Goal: Task Accomplishment & Management: Complete application form

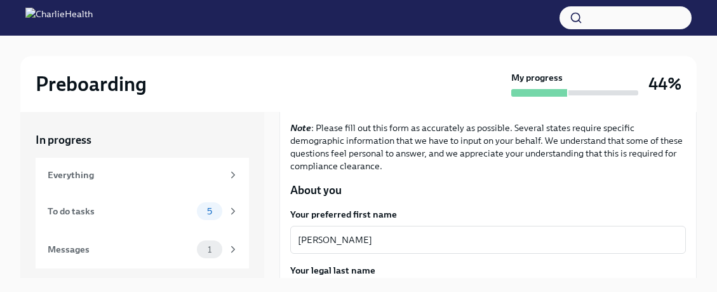
scroll to position [127, 0]
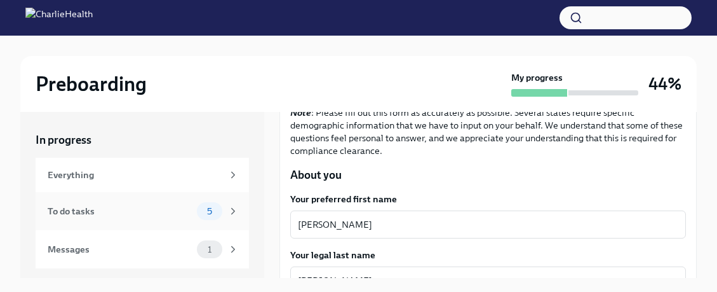
click at [142, 220] on div "To do tasks 5" at bounding box center [142, 211] width 213 height 38
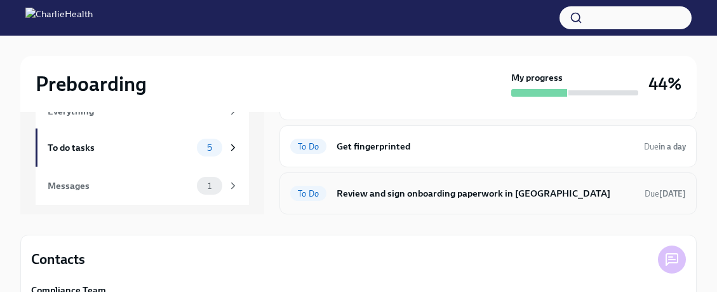
scroll to position [46, 0]
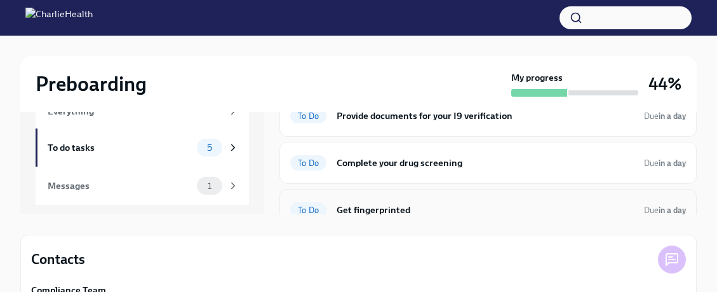
click at [389, 210] on h6 "Get fingerprinted" at bounding box center [485, 210] width 297 height 14
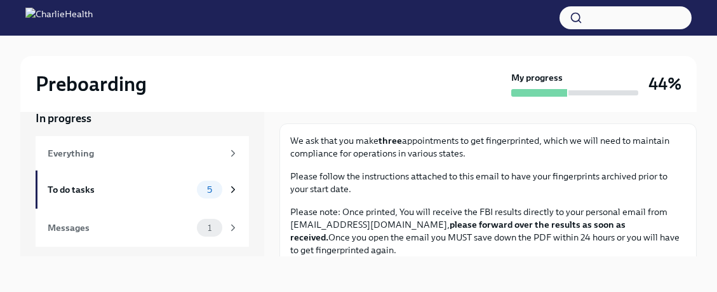
scroll to position [191, 0]
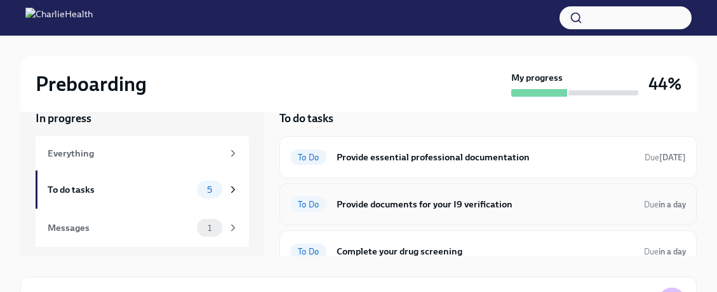
scroll to position [64, 0]
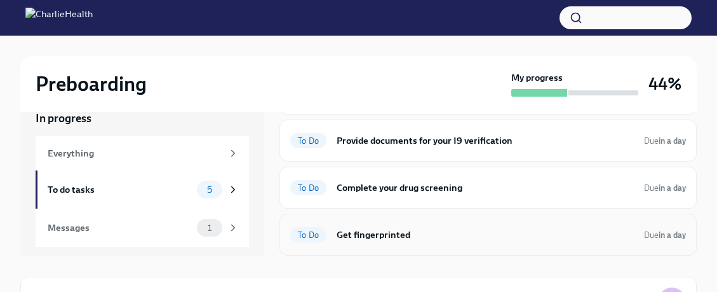
click at [476, 235] on h6 "Get fingerprinted" at bounding box center [485, 234] width 297 height 14
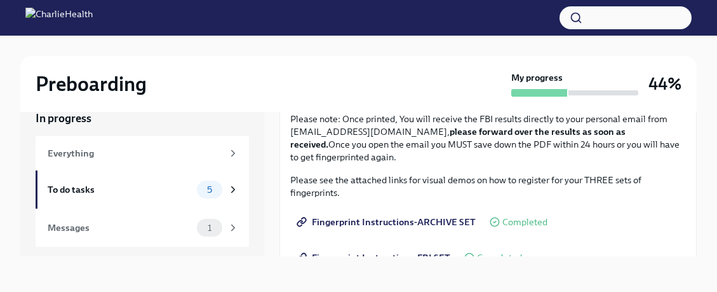
scroll to position [118, 0]
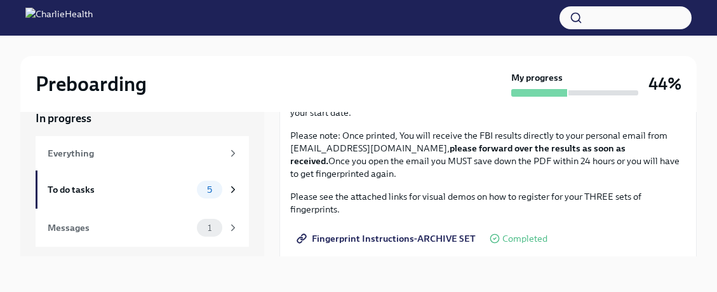
drag, startPoint x: 379, startPoint y: 175, endPoint x: 283, endPoint y: 139, distance: 102.0
click at [283, 139] on div "We ask that you make three appointments to get fingerprinted, which we will nee…" at bounding box center [488, 290] width 417 height 486
copy p "Please note: Once printed, You will receive the FBI results directly to your pe…"
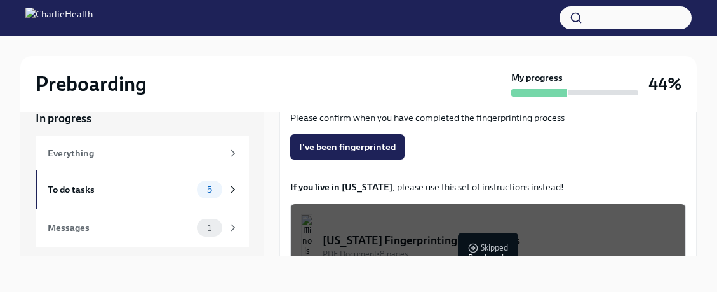
scroll to position [309, 0]
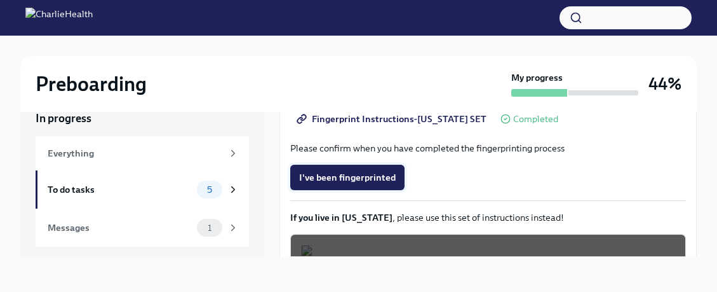
click at [345, 184] on button "I've been fingerprinted" at bounding box center [347, 177] width 114 height 25
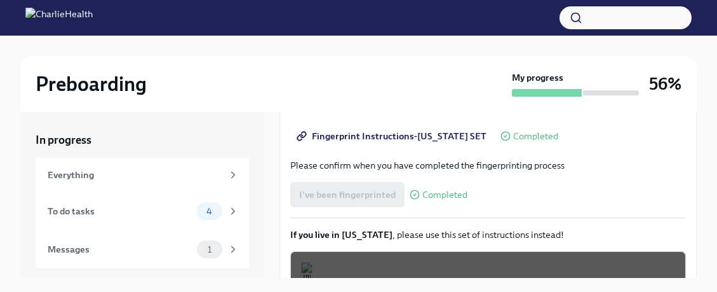
scroll to position [318, 0]
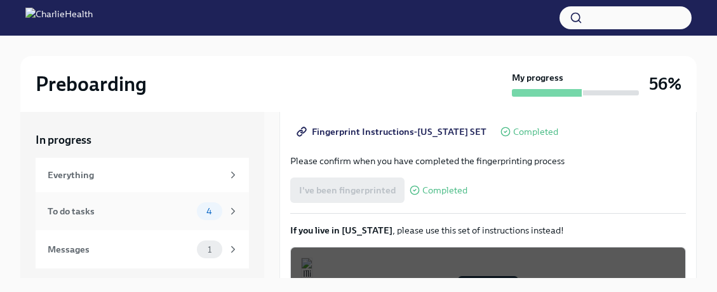
click at [124, 206] on div "To do tasks" at bounding box center [120, 211] width 144 height 14
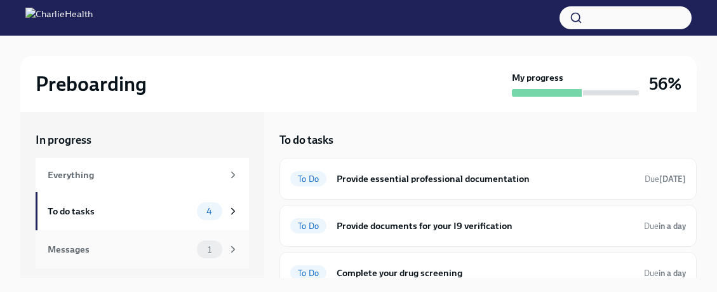
click at [103, 252] on div "Messages" at bounding box center [120, 249] width 144 height 14
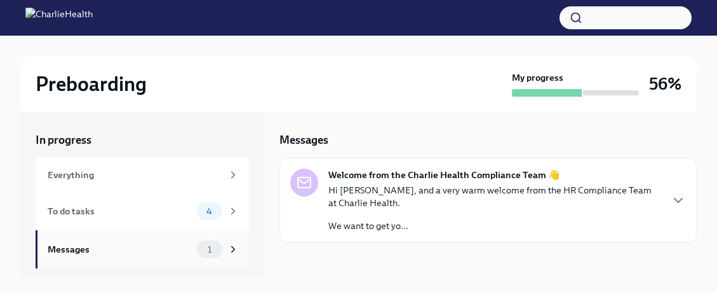
click at [105, 232] on div "Messages 1" at bounding box center [142, 249] width 213 height 38
click at [110, 216] on div "To do tasks" at bounding box center [120, 211] width 144 height 14
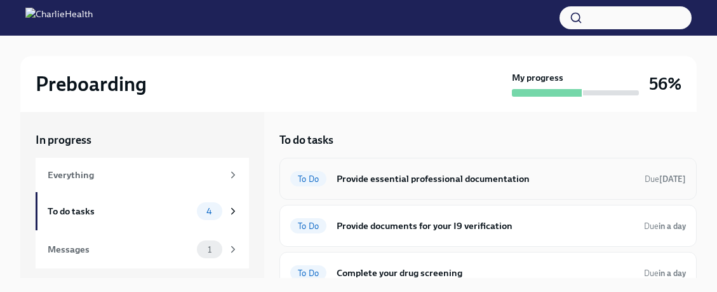
click at [463, 173] on h6 "Provide essential professional documentation" at bounding box center [486, 179] width 298 height 14
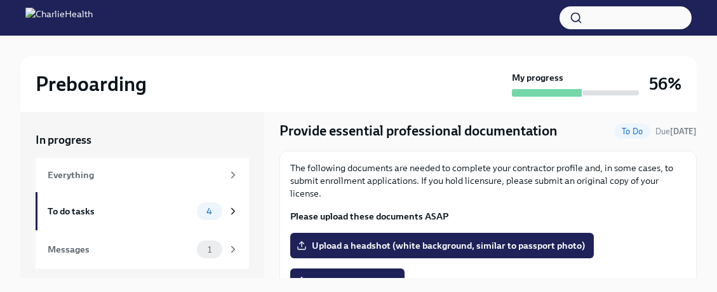
scroll to position [127, 0]
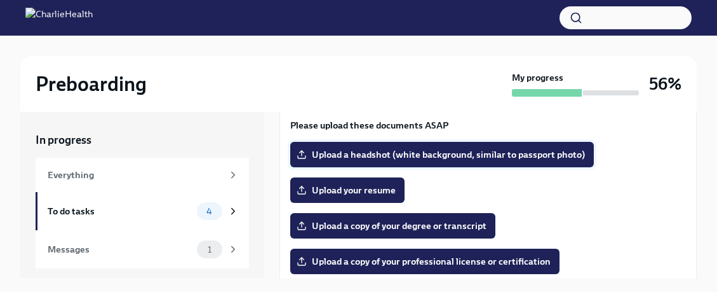
click at [456, 154] on span "Upload a headshot (white background, similar to passport photo)" at bounding box center [442, 154] width 286 height 13
click at [0, 0] on input "Upload a headshot (white background, similar to passport photo)" at bounding box center [0, 0] width 0 height 0
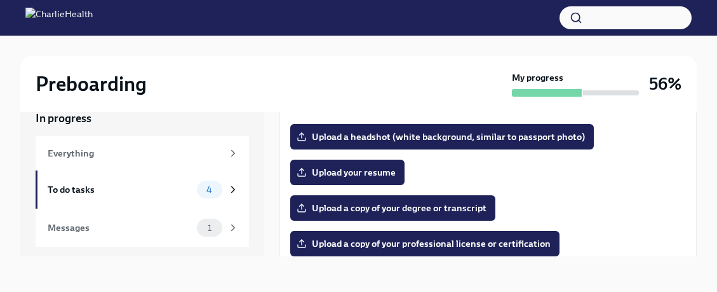
scroll to position [37, 0]
